Goal: Information Seeking & Learning: Learn about a topic

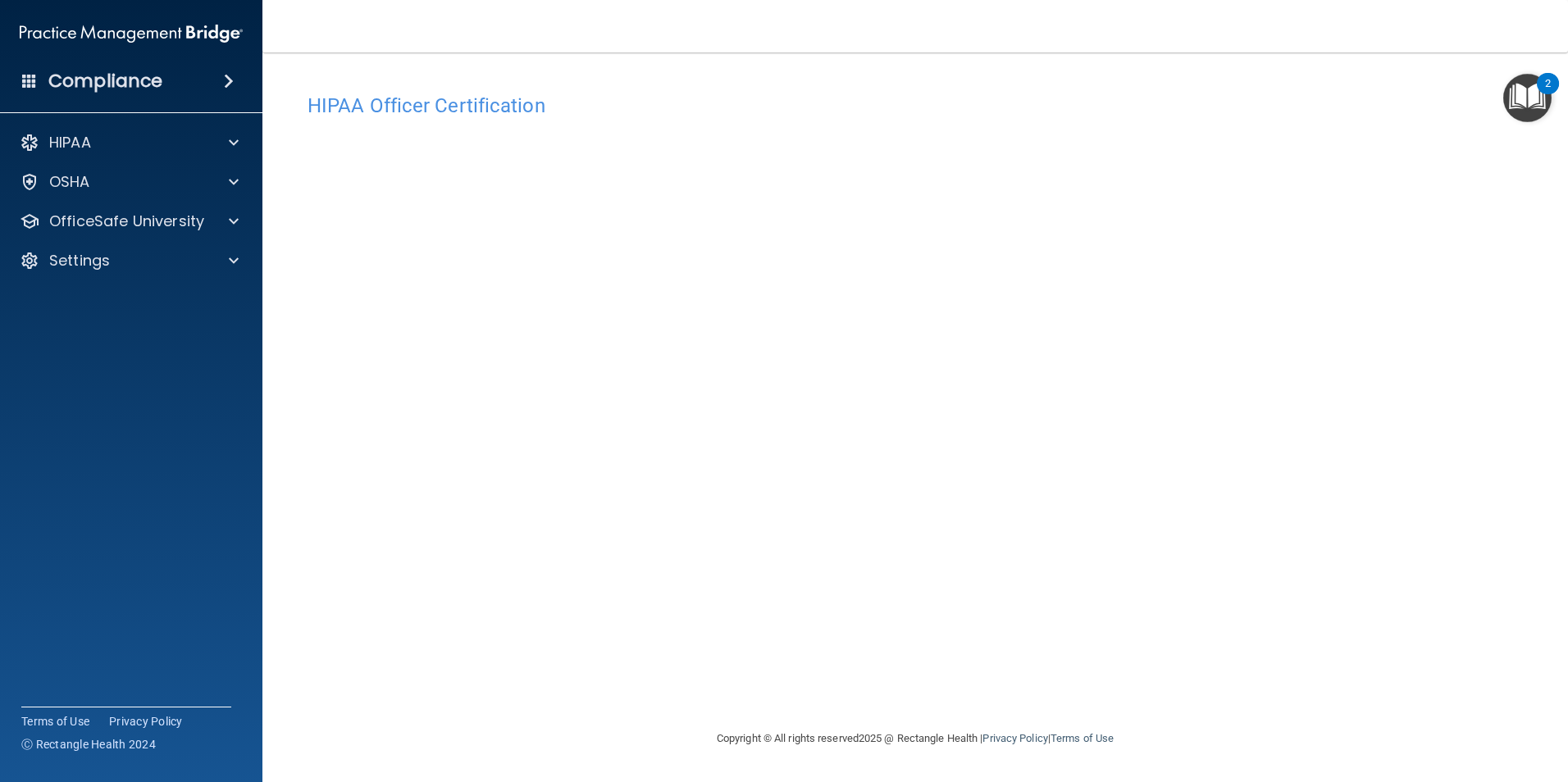
click at [1531, 105] on img "Open Resource Center, 2 new notifications" at bounding box center [1527, 98] width 49 height 49
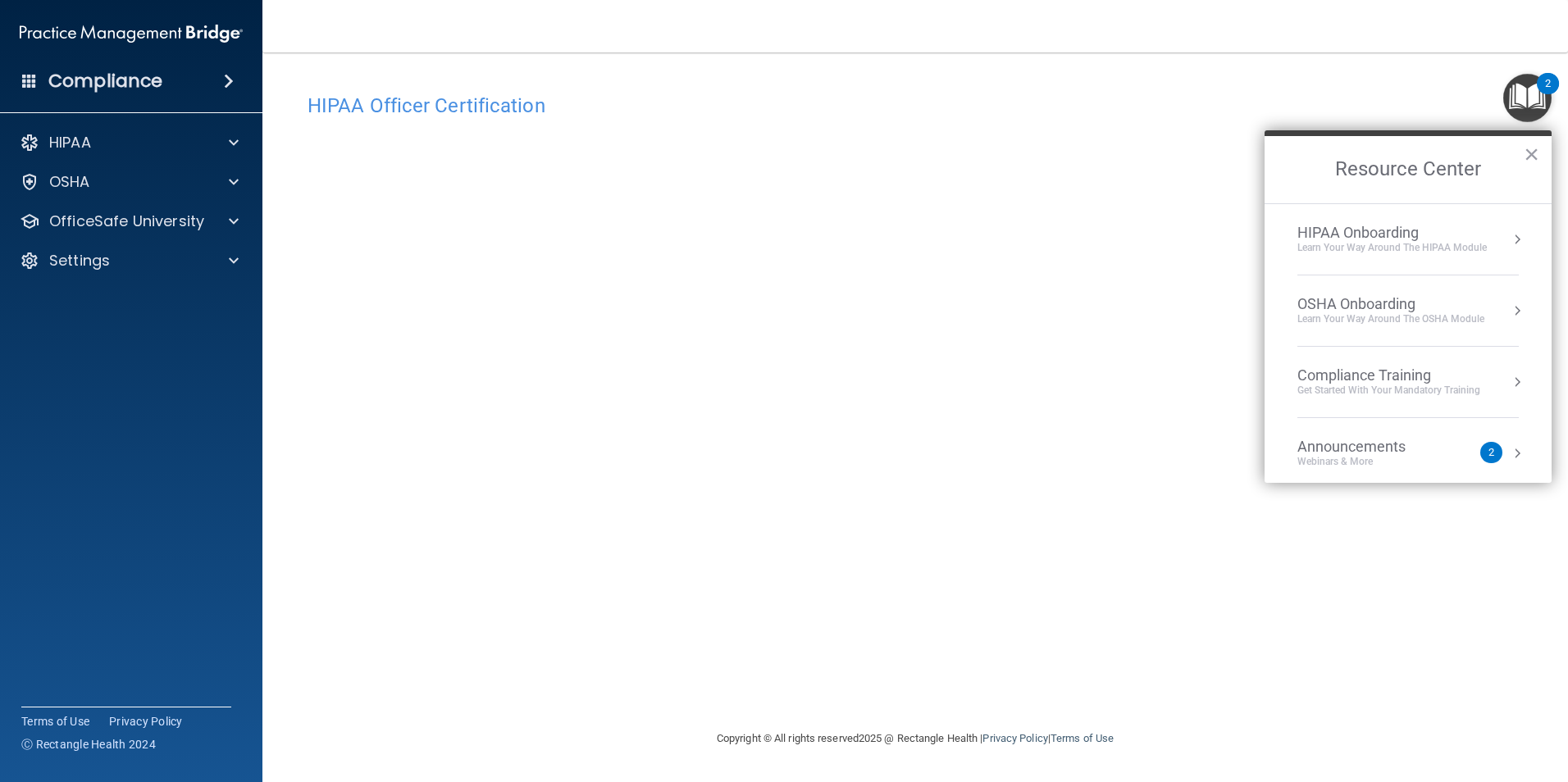
click at [1530, 103] on img "Open Resource Center, 2 new notifications" at bounding box center [1527, 98] width 49 height 49
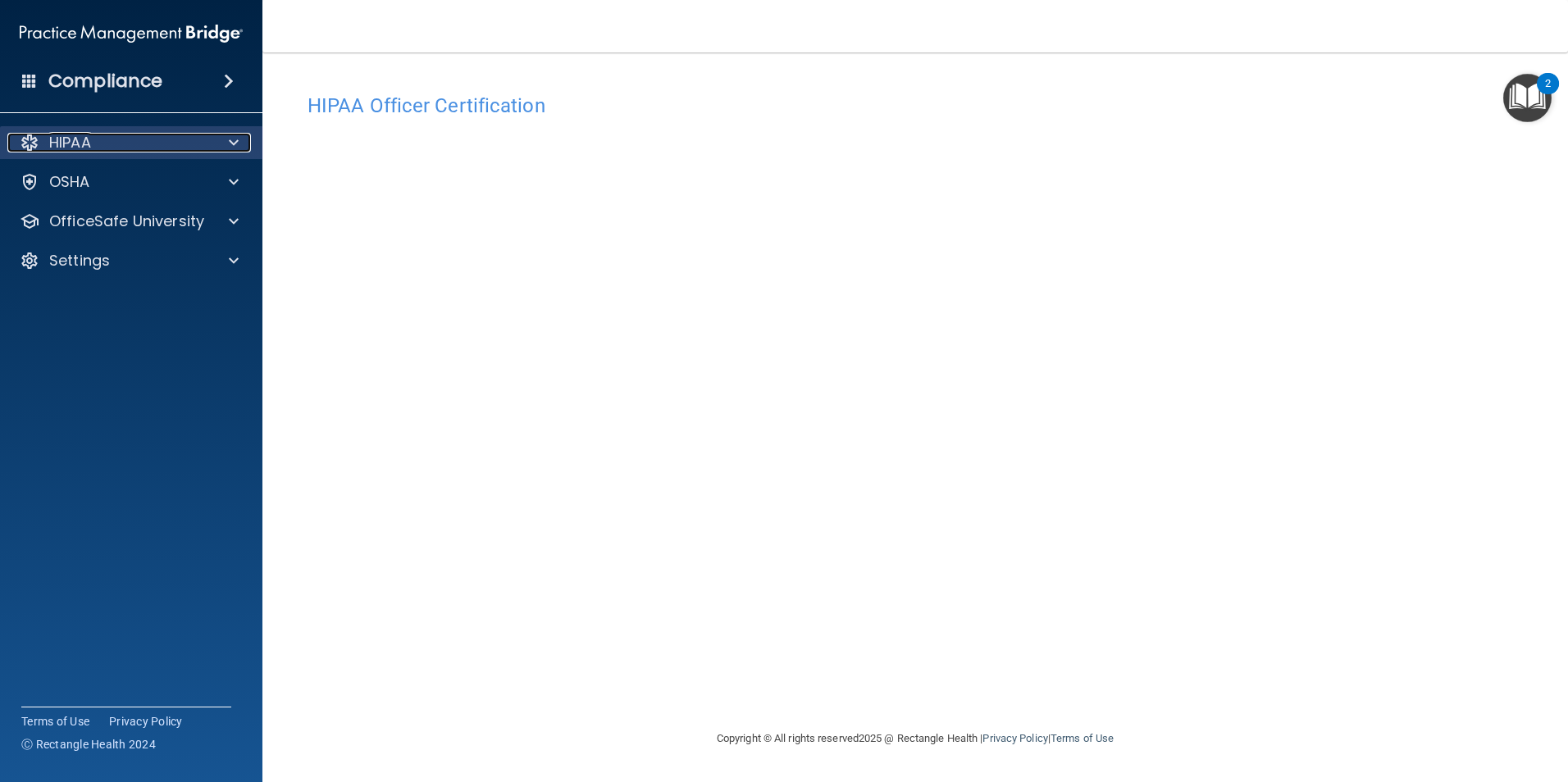
click at [232, 141] on span at bounding box center [233, 143] width 10 height 20
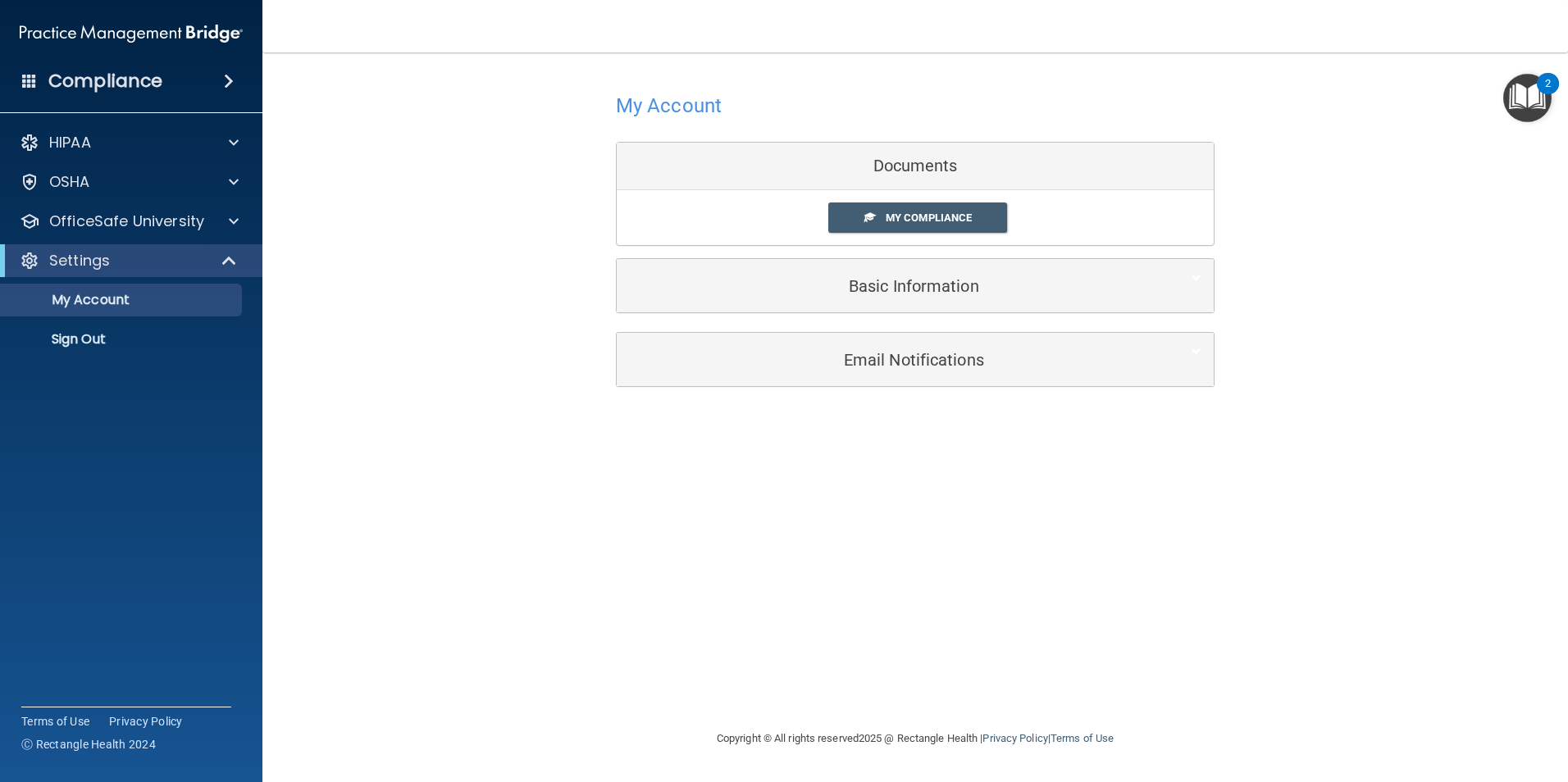
click at [1353, 339] on div "My Account Documents My Compliance My Compliance My BAA Basic Information Full …" at bounding box center [915, 238] width 1240 height 337
click at [940, 207] on link "My Compliance" at bounding box center [918, 217] width 180 height 30
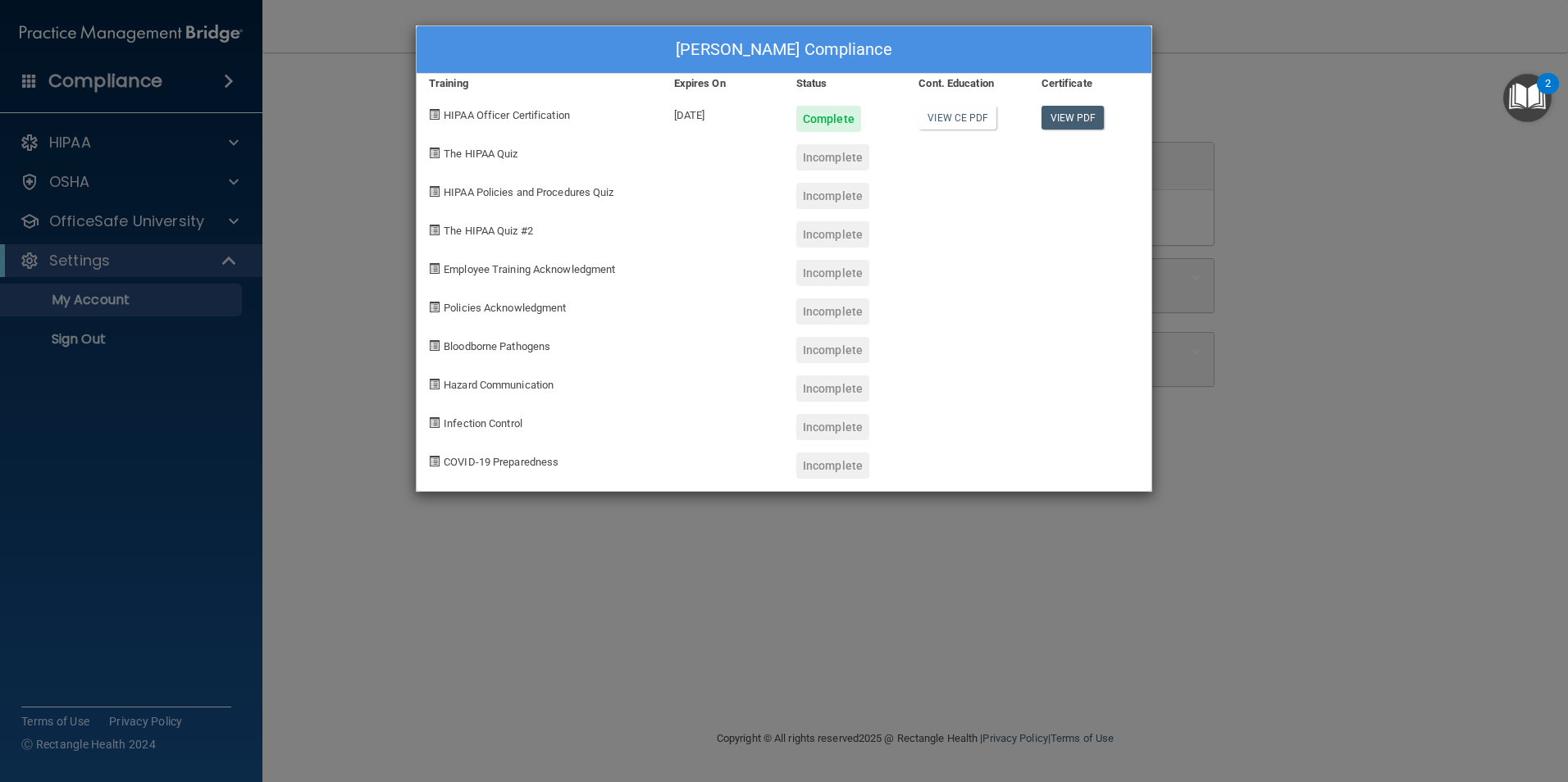
click at [1283, 157] on div "[PERSON_NAME] Compliance Training Expires On Status Cont. Education Certificate…" at bounding box center [784, 391] width 1568 height 782
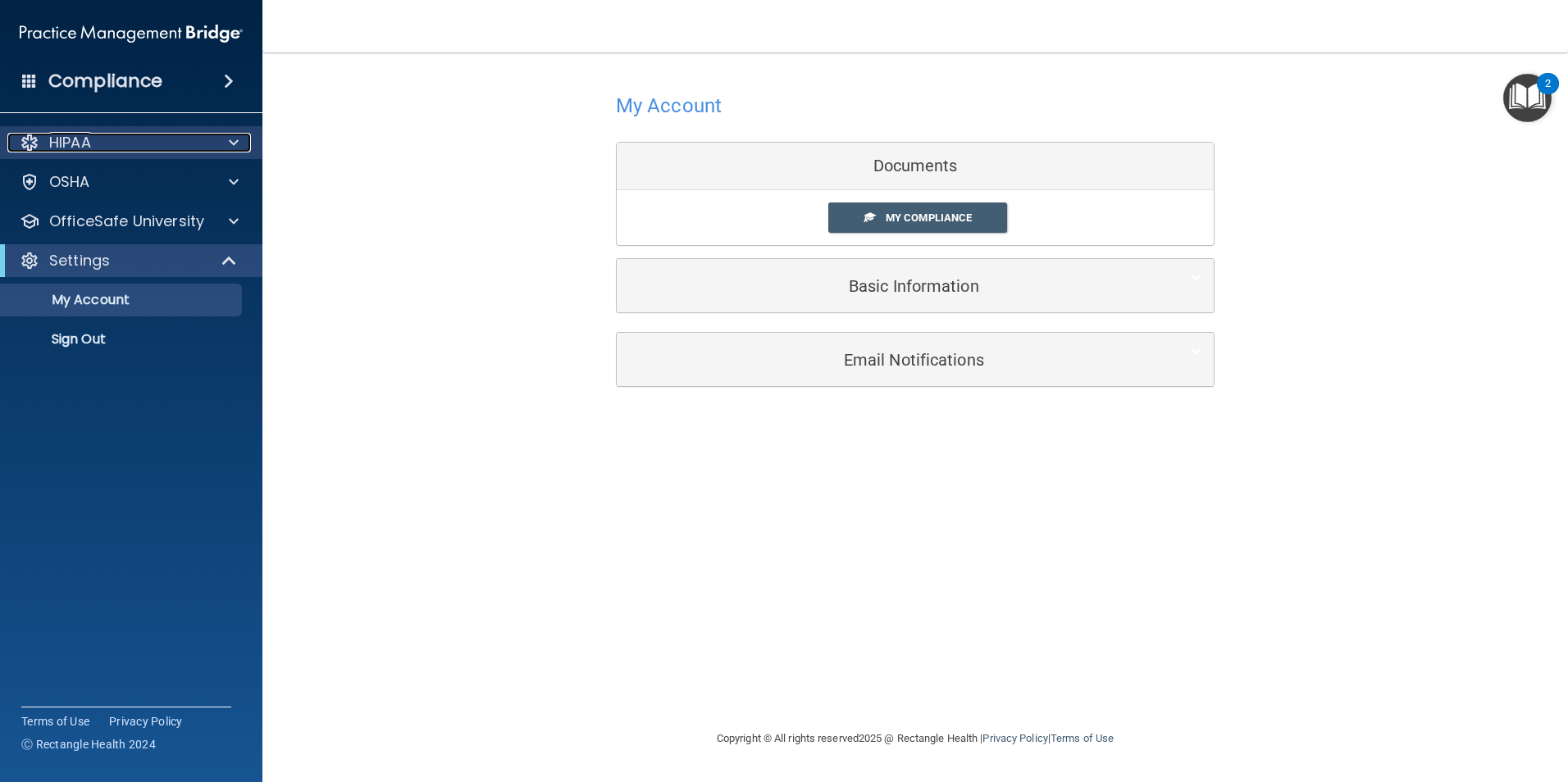
click at [100, 145] on div "HIPAA" at bounding box center [108, 143] width 203 height 20
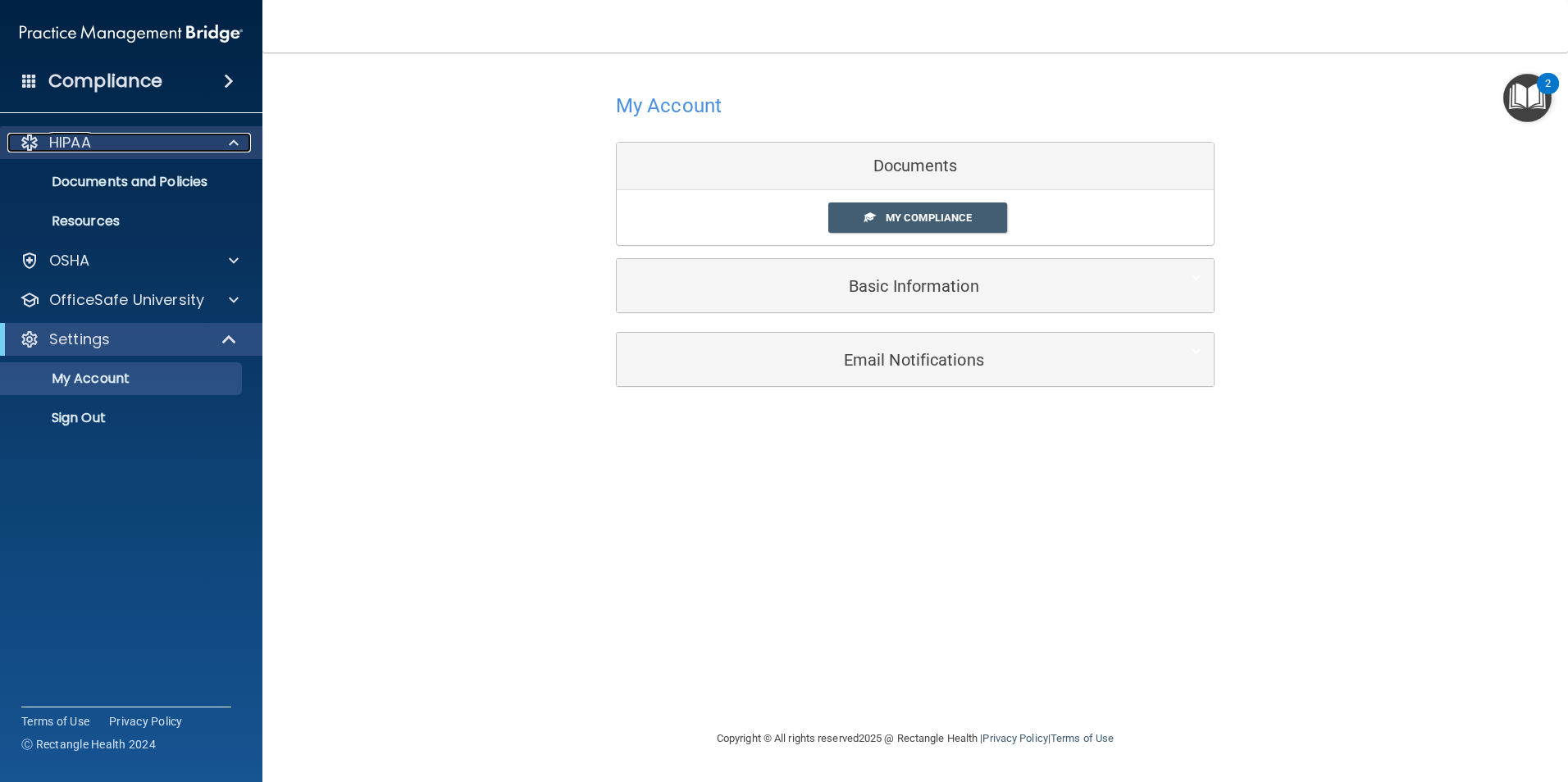
click at [103, 140] on div "HIPAA" at bounding box center [108, 143] width 203 height 20
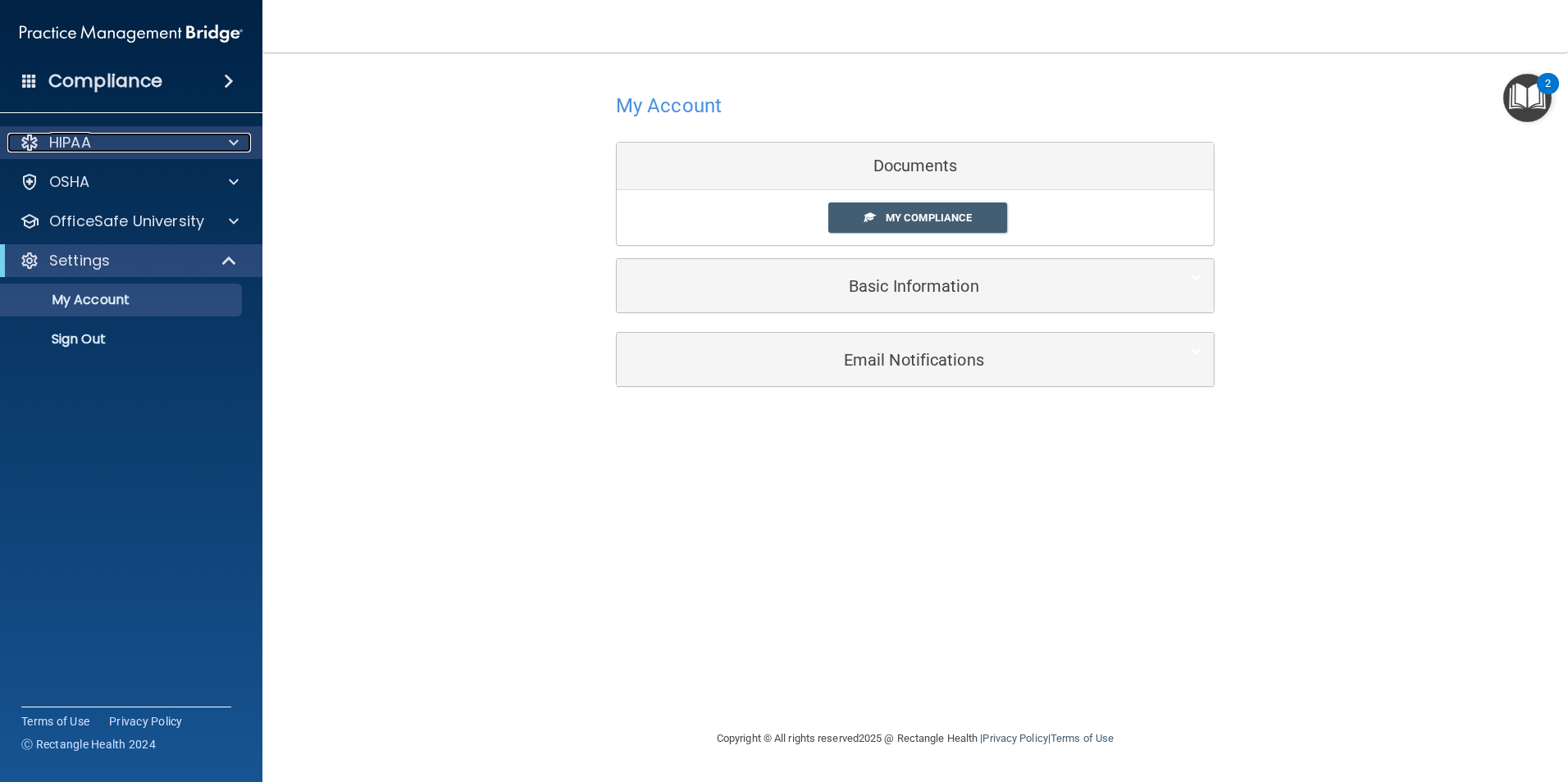
click at [228, 141] on div at bounding box center [231, 143] width 41 height 20
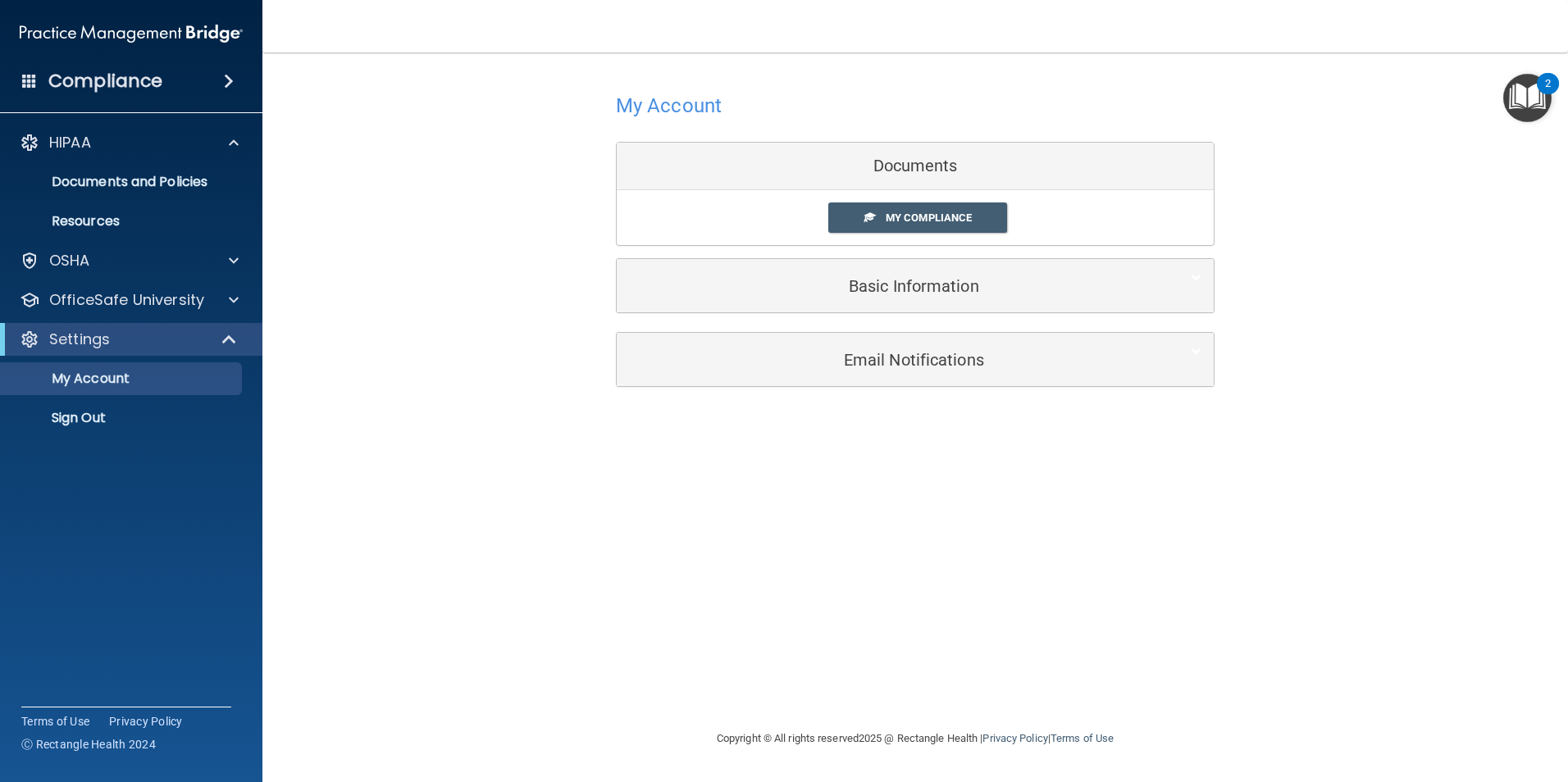
click at [359, 142] on div "My Account Documents My Compliance My Compliance My BAA Basic Information Full …" at bounding box center [915, 238] width 1240 height 337
click at [143, 77] on h4 "Compliance" at bounding box center [106, 82] width 114 height 23
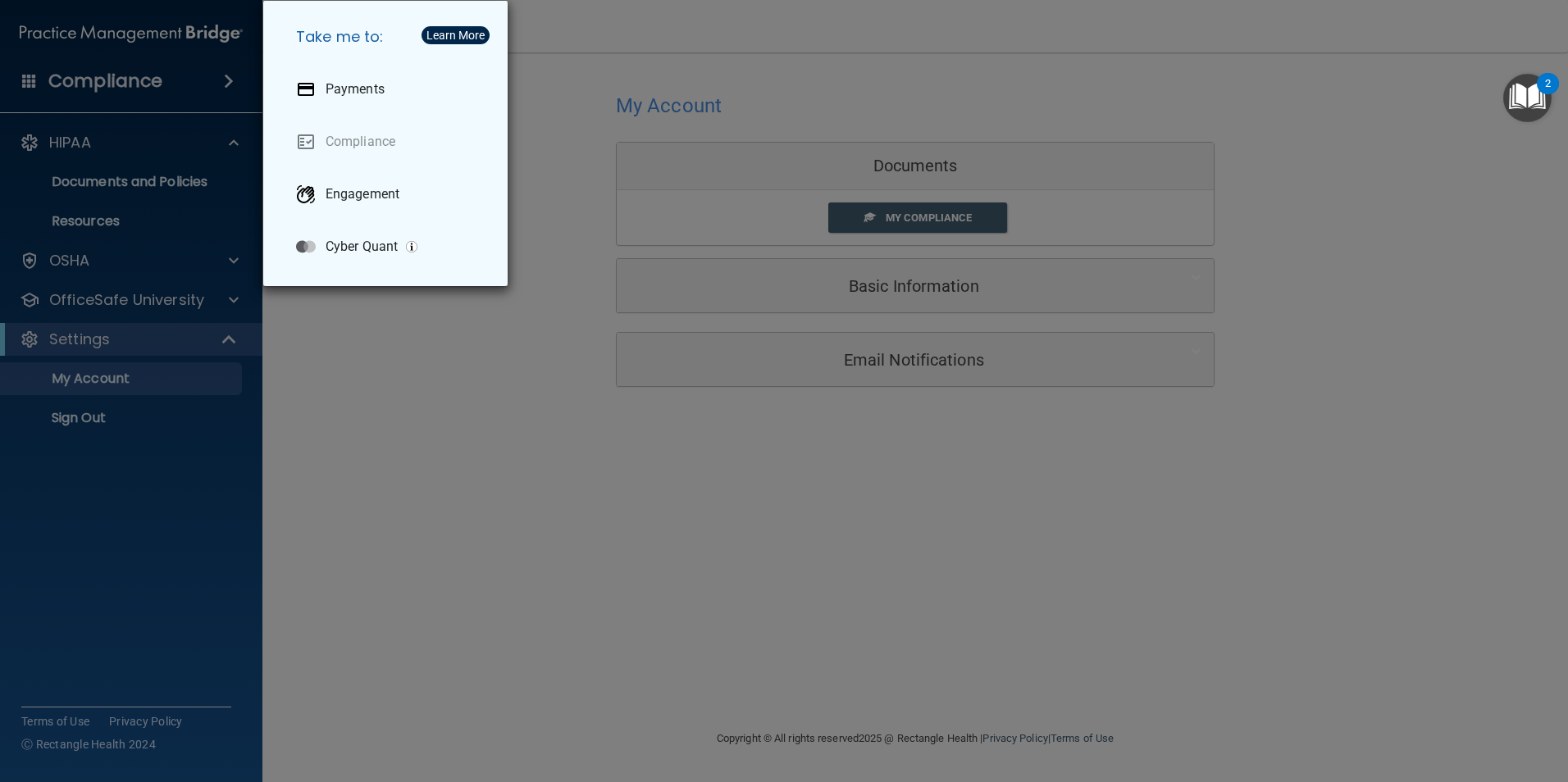
drag, startPoint x: 215, startPoint y: 63, endPoint x: 234, endPoint y: 91, distance: 33.8
click at [225, 77] on div "Take me to: Payments Compliance Engagement Cyber Quant" at bounding box center [784, 391] width 1568 height 782
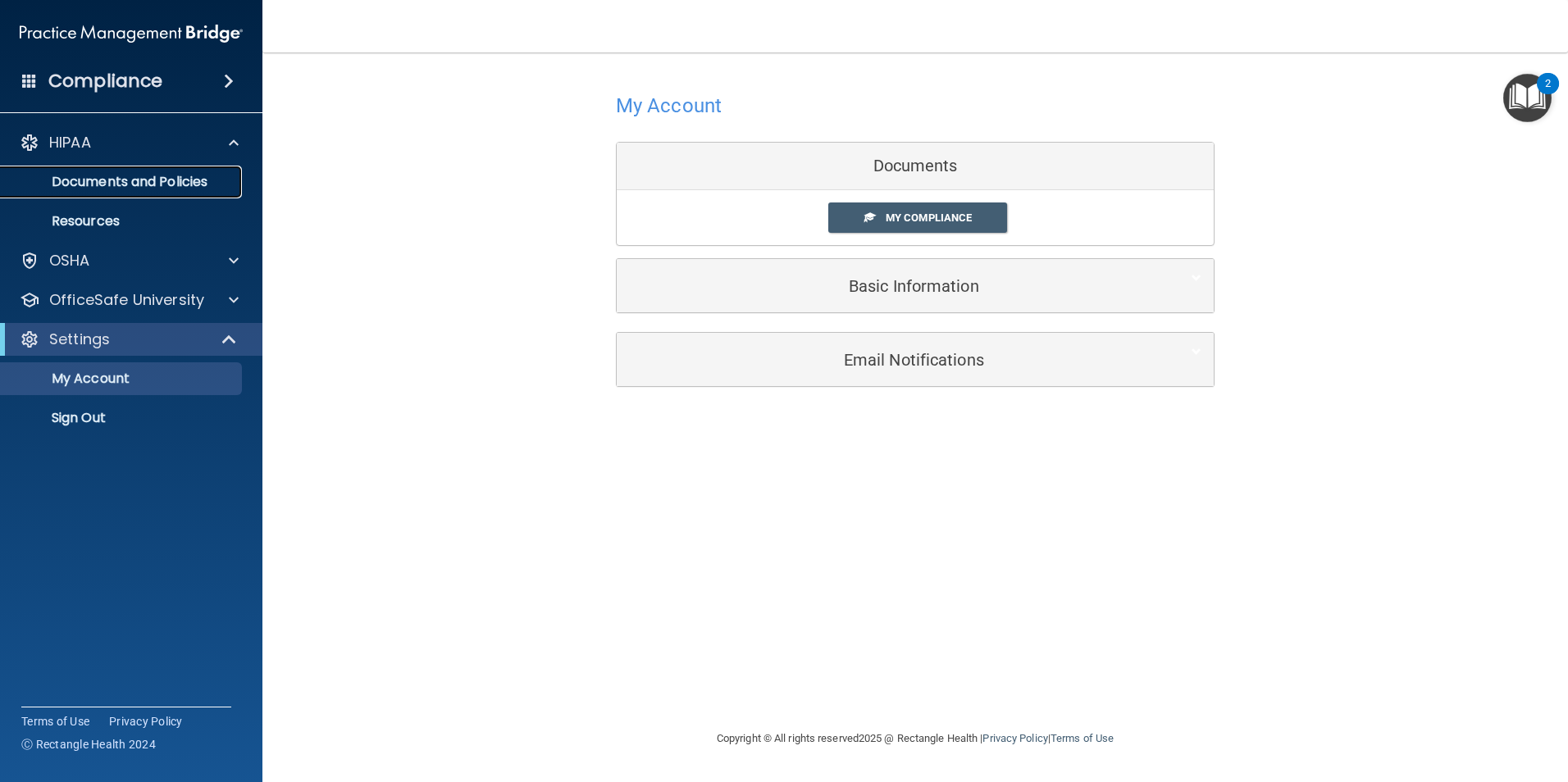
click at [109, 178] on p "Documents and Policies" at bounding box center [122, 182] width 223 height 16
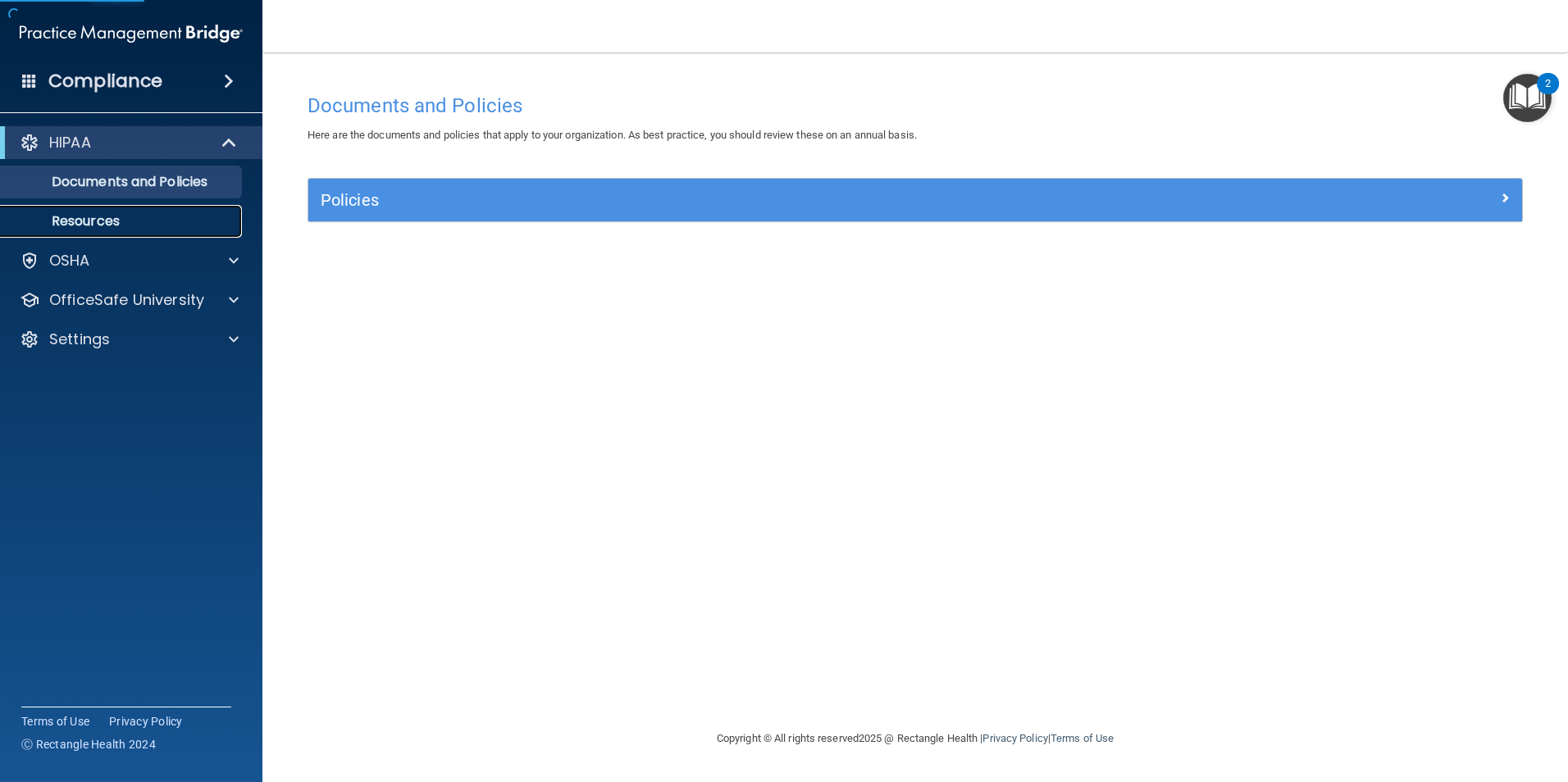
click at [106, 220] on p "Resources" at bounding box center [122, 221] width 223 height 16
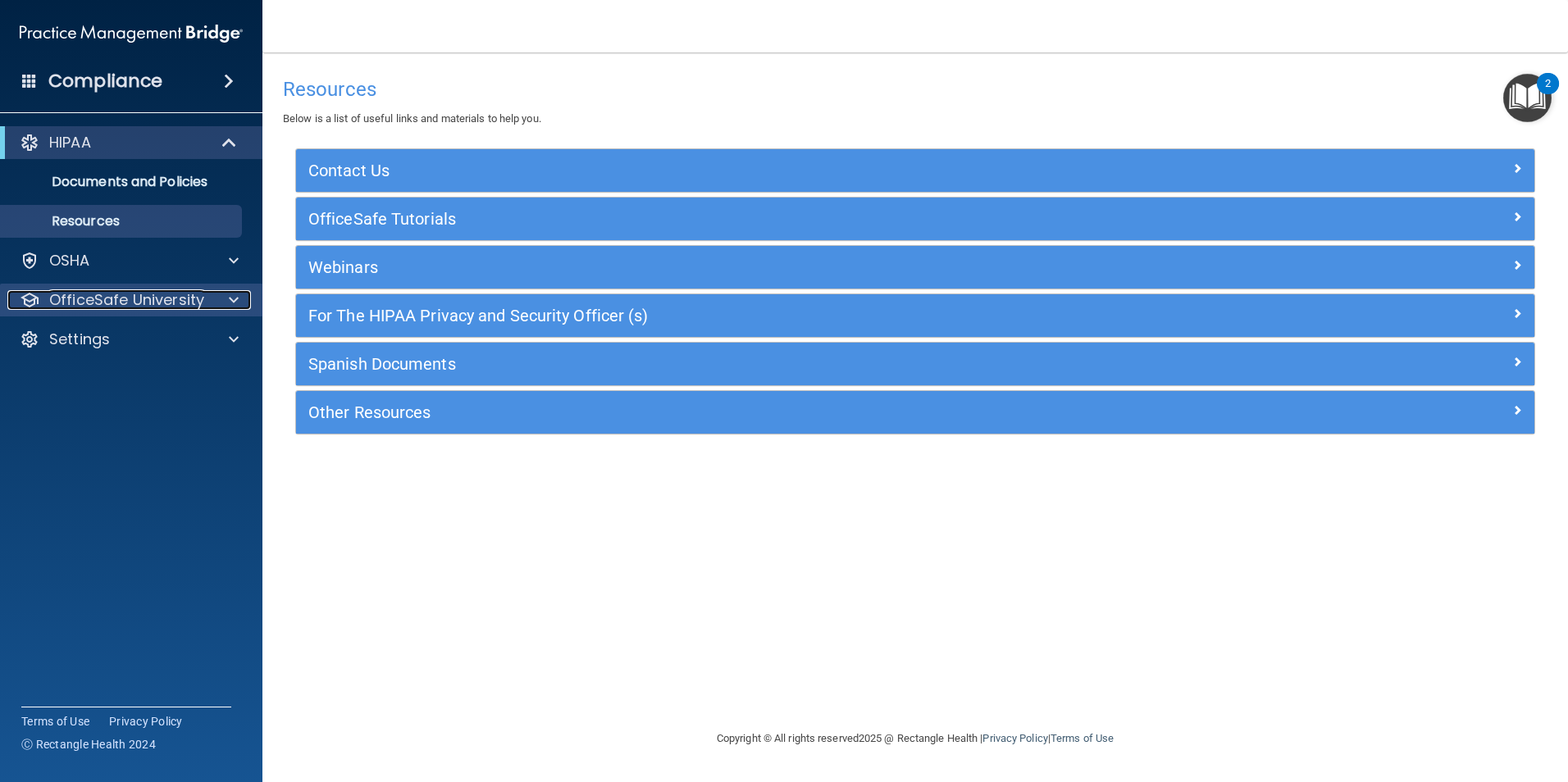
click at [226, 297] on div at bounding box center [231, 300] width 41 height 20
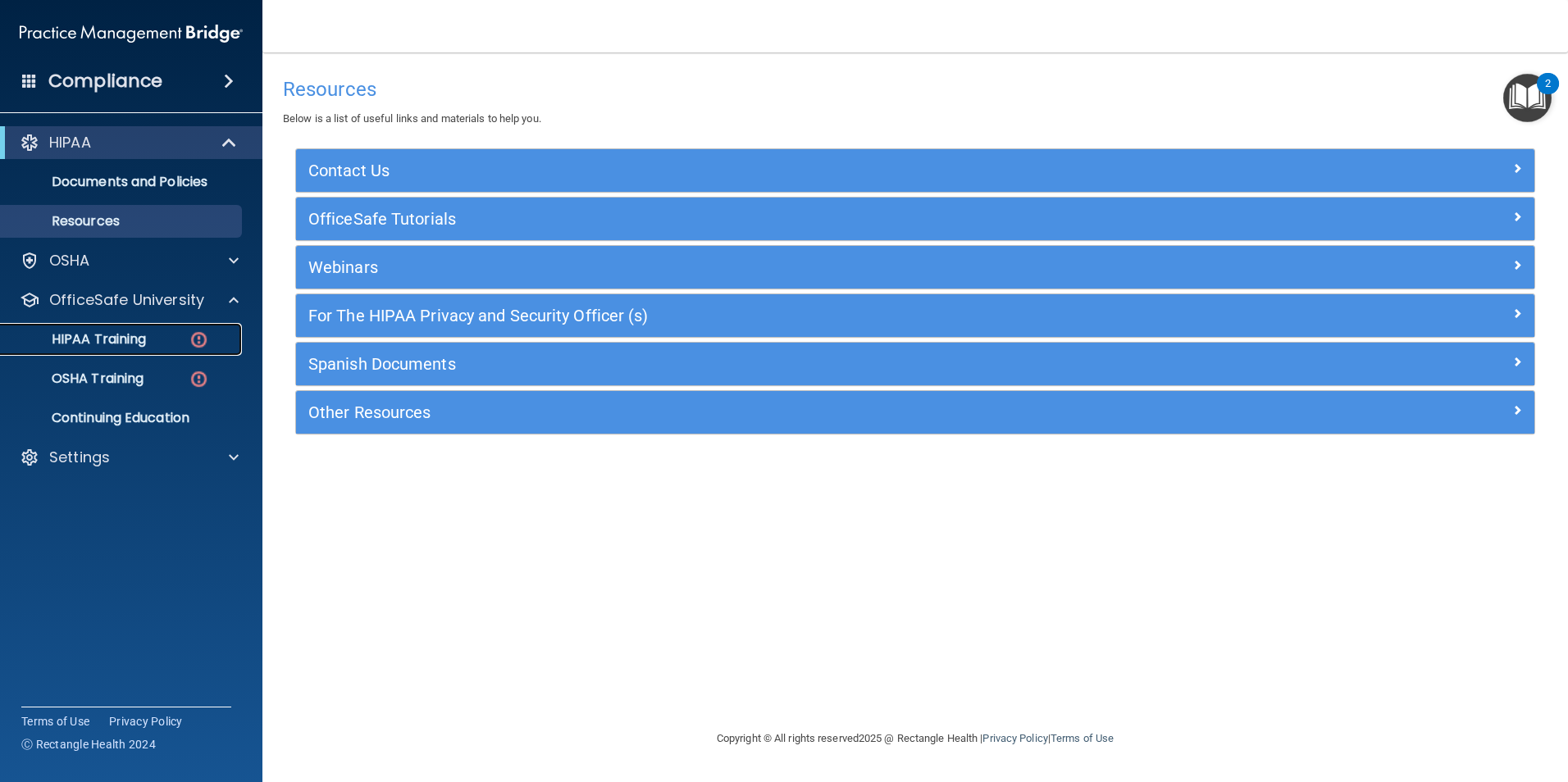
click at [176, 340] on div "HIPAA Training" at bounding box center [122, 340] width 223 height 16
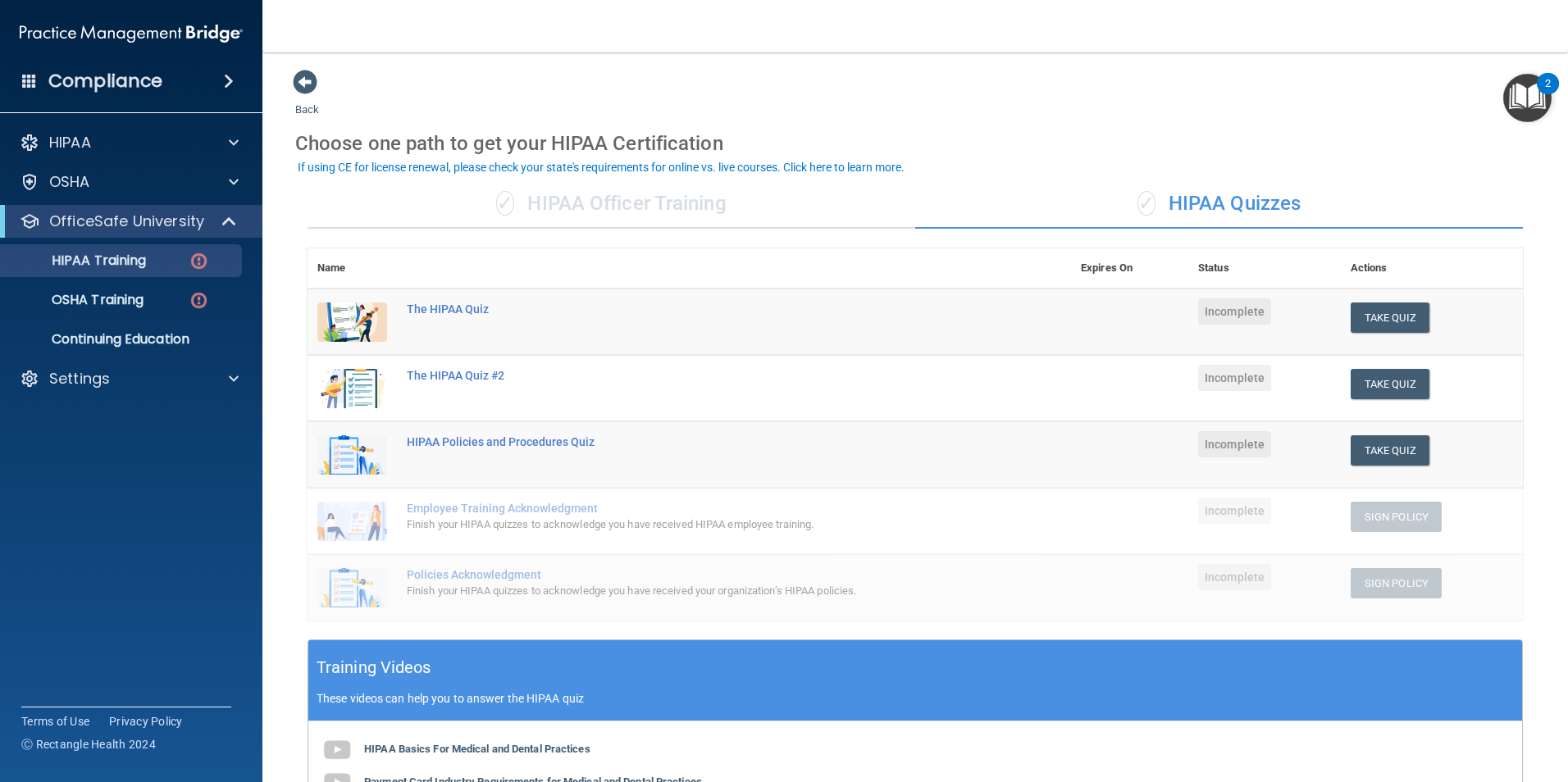
click at [604, 208] on div "✓ HIPAA Officer Training" at bounding box center [611, 204] width 608 height 49
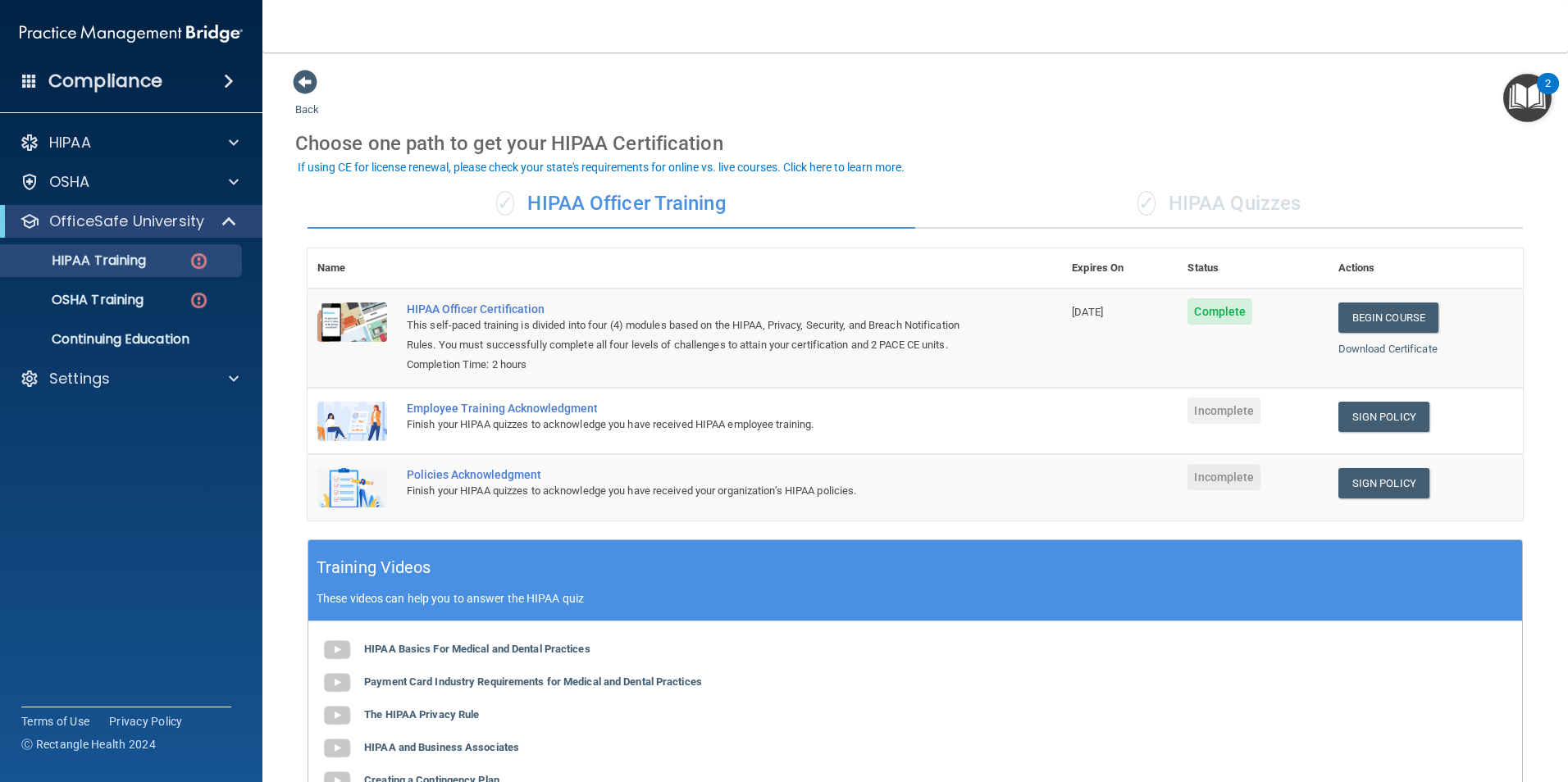
click at [1159, 195] on div "✓ HIPAA Quizzes" at bounding box center [1219, 204] width 608 height 49
